Goal: Task Accomplishment & Management: Manage account settings

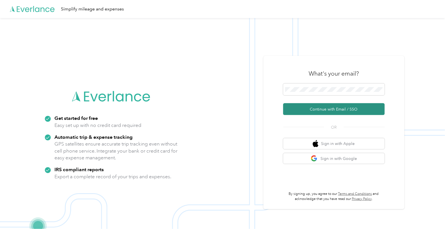
click at [339, 106] on button "Continue with Email / SSO" at bounding box center [335, 109] width 102 height 12
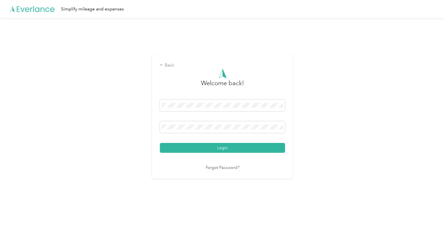
click at [239, 148] on button "Login" at bounding box center [222, 148] width 125 height 10
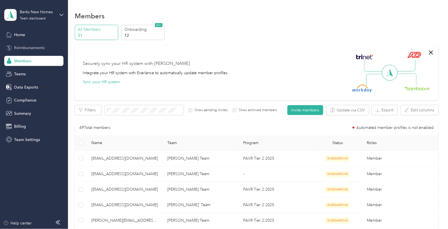
click at [30, 47] on span "Reimbursements" at bounding box center [29, 48] width 30 height 6
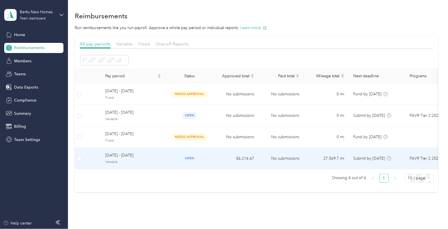
click at [125, 160] on span "Variable" at bounding box center [133, 162] width 56 height 5
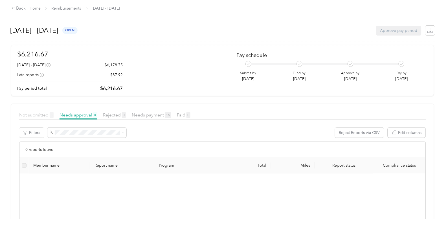
click at [33, 115] on span "Not submitted 3" at bounding box center [36, 114] width 34 height 5
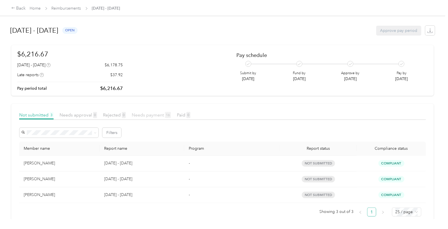
click at [147, 114] on span "Needs payment 16" at bounding box center [151, 114] width 39 height 5
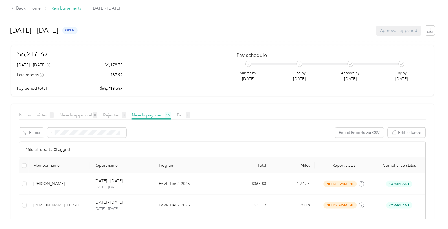
click at [72, 8] on link "Reimbursements" at bounding box center [67, 8] width 30 height 5
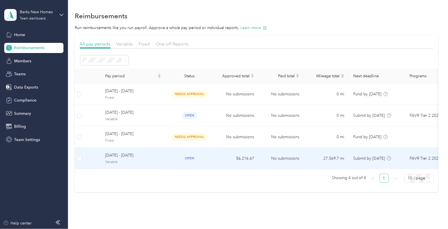
click at [143, 159] on div "[DATE] - [DATE] Variable" at bounding box center [133, 158] width 56 height 12
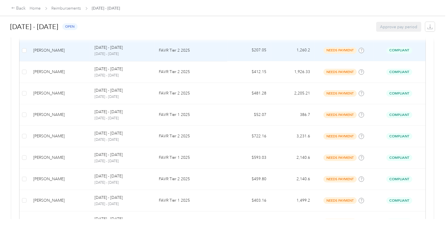
scroll to position [251, 0]
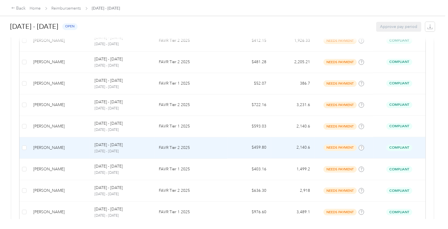
click at [182, 150] on p "FAVR Tier 2 2025" at bounding box center [191, 148] width 64 height 6
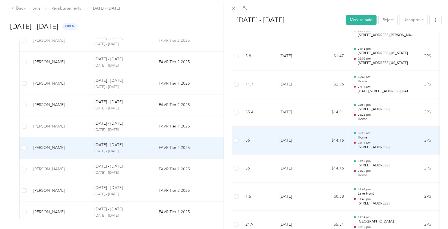
scroll to position [345, 0]
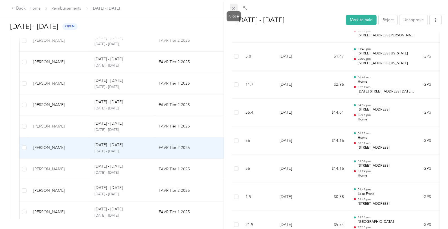
click at [235, 6] on icon at bounding box center [234, 8] width 5 height 5
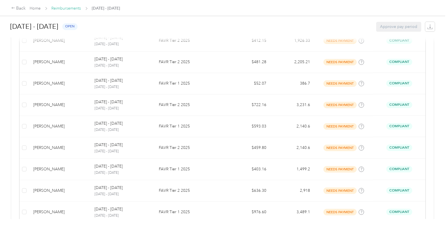
click at [70, 8] on link "Reimbursements" at bounding box center [67, 8] width 30 height 5
